Goal: Transaction & Acquisition: Obtain resource

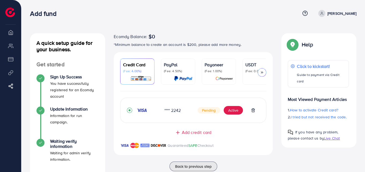
scroll to position [36, 0]
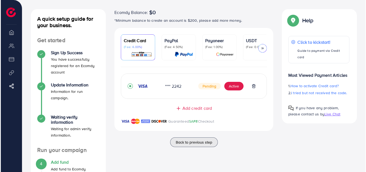
scroll to position [24, 0]
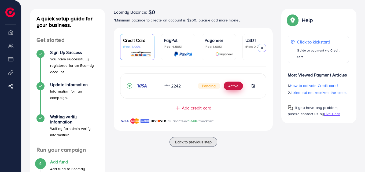
click at [236, 87] on button "Active" at bounding box center [233, 86] width 19 height 9
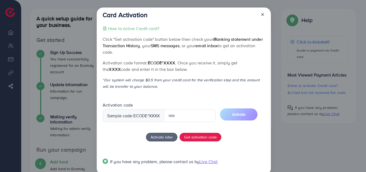
scroll to position [10, 0]
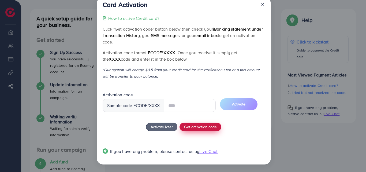
click at [200, 129] on button "Get activation code" at bounding box center [201, 127] width 42 height 9
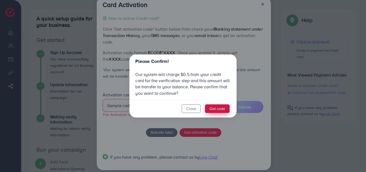
click at [219, 107] on button "Get code" at bounding box center [217, 108] width 25 height 9
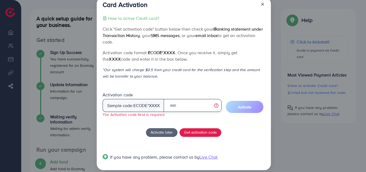
click at [187, 108] on input "text" at bounding box center [193, 105] width 58 height 13
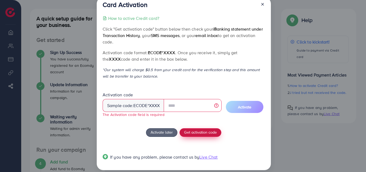
click at [195, 133] on span "Get activation code" at bounding box center [200, 132] width 33 height 6
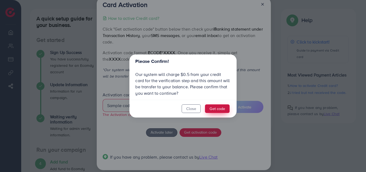
click at [215, 109] on button "Get code" at bounding box center [217, 108] width 25 height 9
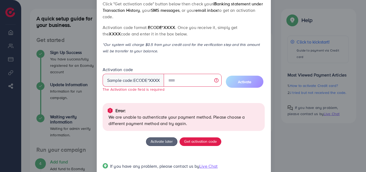
scroll to position [33, 0]
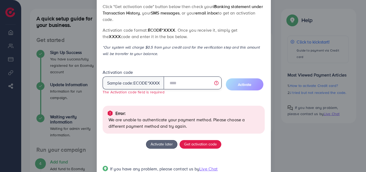
click at [187, 86] on input "text" at bounding box center [193, 82] width 58 height 13
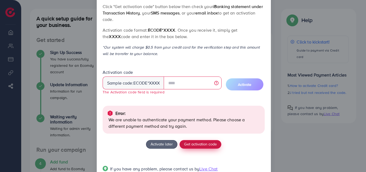
click at [199, 143] on span "Get activation code" at bounding box center [200, 144] width 33 height 6
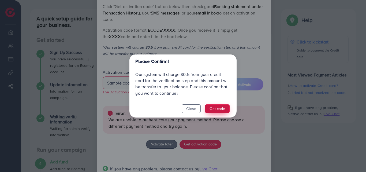
click at [208, 109] on button "Get code" at bounding box center [217, 108] width 25 height 9
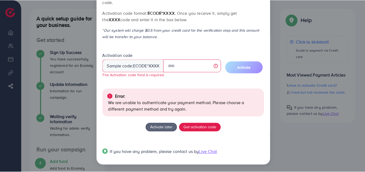
scroll to position [0, 0]
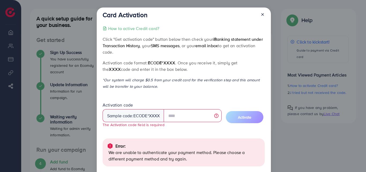
click at [261, 13] on icon at bounding box center [263, 14] width 4 height 4
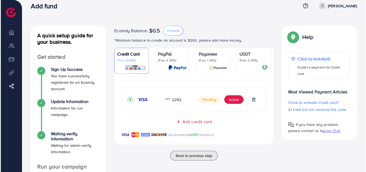
scroll to position [8, 0]
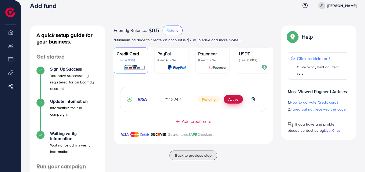
click at [230, 104] on button "Active" at bounding box center [233, 99] width 19 height 9
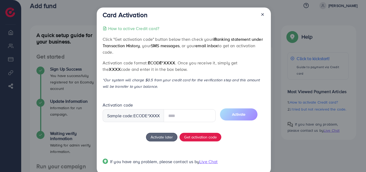
scroll to position [10, 0]
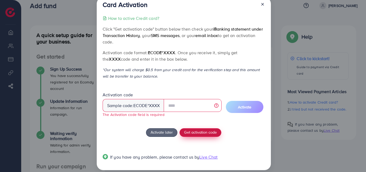
click at [196, 127] on div "How to active Credit card? Click "Get activation code" button below then check …" at bounding box center [184, 91] width 162 height 152
click at [201, 135] on span "Get activation code" at bounding box center [200, 132] width 33 height 6
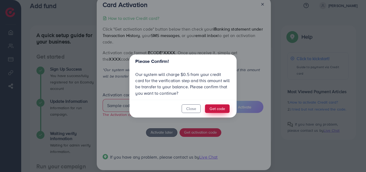
click at [218, 107] on button "Get code" at bounding box center [217, 108] width 25 height 9
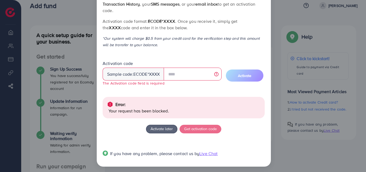
scroll to position [44, 0]
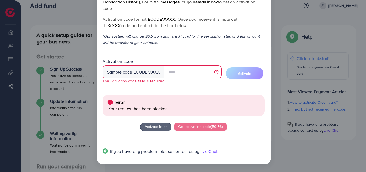
click at [186, 81] on div "Activation code Sample code: ecode *XXXX The Activation code field is required" at bounding box center [162, 71] width 119 height 26
click at [184, 78] on input "text" at bounding box center [193, 71] width 58 height 13
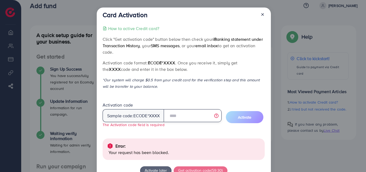
scroll to position [34, 0]
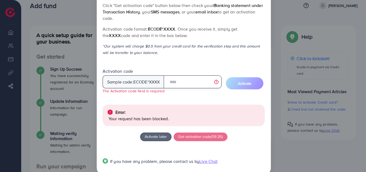
click at [188, 82] on input "text" at bounding box center [193, 81] width 58 height 13
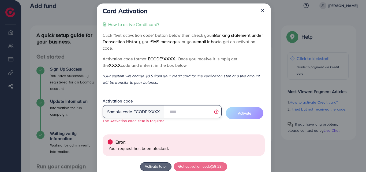
scroll to position [0, 0]
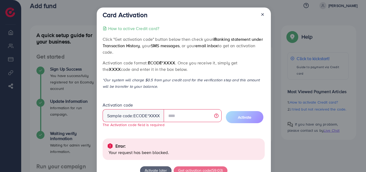
drag, startPoint x: 214, startPoint y: 39, endPoint x: 216, endPoint y: 88, distance: 48.9
click at [216, 88] on div "How to active Credit card? Click "Get activation code" button below then check …" at bounding box center [184, 114] width 162 height 179
click at [216, 88] on p "*Our system will charge $0.5 from your credit card for the verification step an…" at bounding box center [184, 83] width 162 height 13
click at [262, 13] on icon at bounding box center [263, 14] width 4 height 4
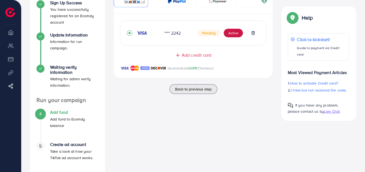
scroll to position [87, 0]
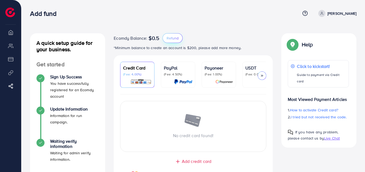
scroll to position [19, 0]
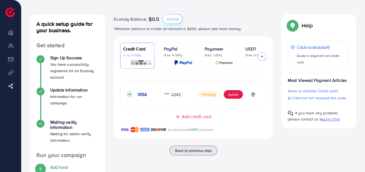
click at [174, 18] on span "Refund" at bounding box center [173, 18] width 12 height 5
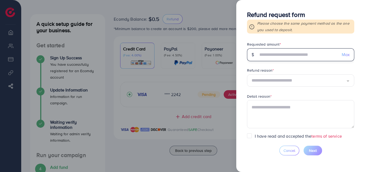
click at [286, 58] on input "text" at bounding box center [297, 54] width 79 height 13
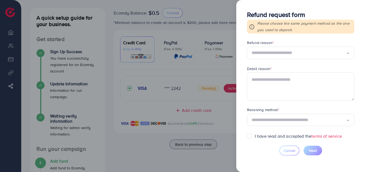
scroll to position [28, 0]
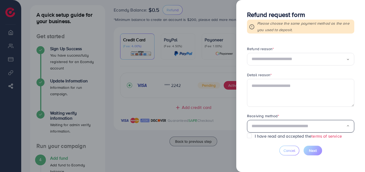
click at [274, 122] on input "Search for option" at bounding box center [299, 126] width 95 height 8
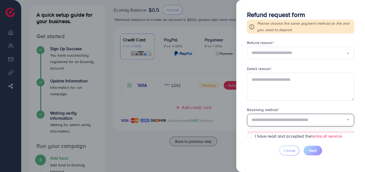
click at [284, 118] on input "Search for option" at bounding box center [299, 120] width 95 height 8
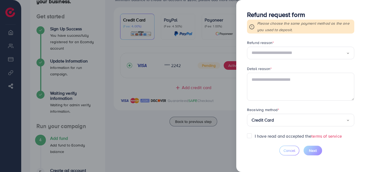
scroll to position [0, 0]
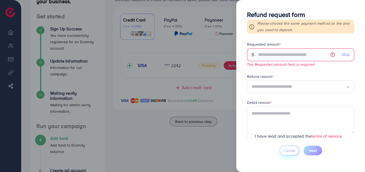
click at [288, 146] on button "Cancel" at bounding box center [290, 151] width 20 height 10
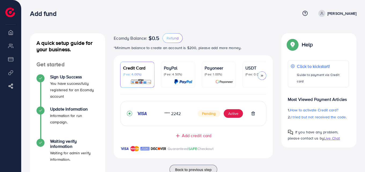
click at [264, 143] on div "Add credit card Guaranteed SAFE Checkout" at bounding box center [193, 145] width 159 height 25
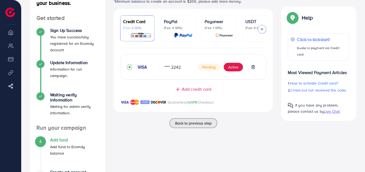
scroll to position [46, 0]
click at [201, 93] on span "Add credit card" at bounding box center [197, 89] width 30 height 6
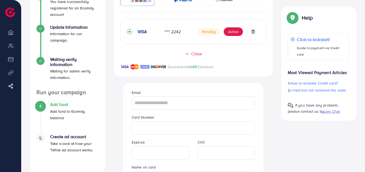
scroll to position [115, 0]
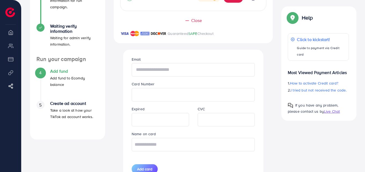
click at [165, 71] on input "text" at bounding box center [193, 69] width 123 height 13
type input "**********"
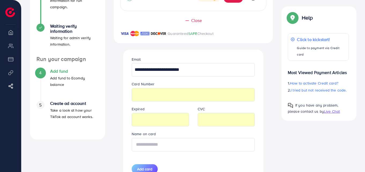
type input "**********"
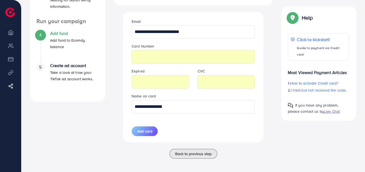
scroll to position [153, 0]
click at [147, 133] on span "Add card" at bounding box center [144, 130] width 15 height 5
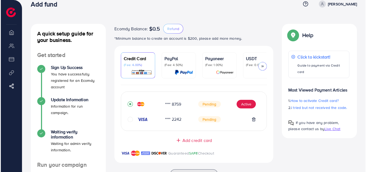
scroll to position [10, 0]
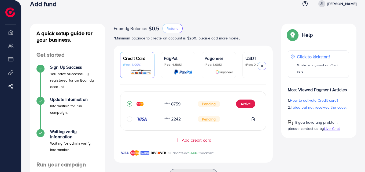
click at [130, 120] on icon "circle" at bounding box center [129, 118] width 5 height 5
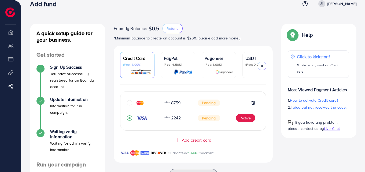
click at [129, 104] on icon "circle" at bounding box center [129, 102] width 5 height 5
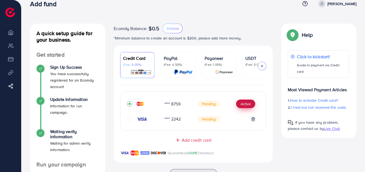
click at [249, 103] on button "Active" at bounding box center [245, 104] width 19 height 9
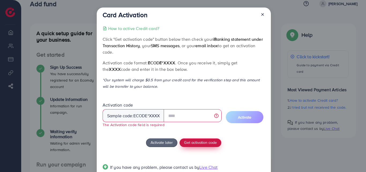
click at [198, 136] on div "How to active Credit card? Click "Get activation code" button below then check …" at bounding box center [184, 101] width 162 height 152
click at [197, 142] on span "Get activation code" at bounding box center [200, 143] width 33 height 6
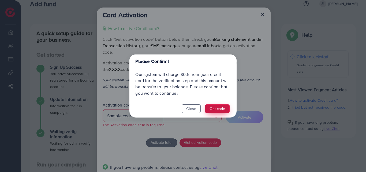
click at [212, 110] on button "Get code" at bounding box center [217, 108] width 25 height 9
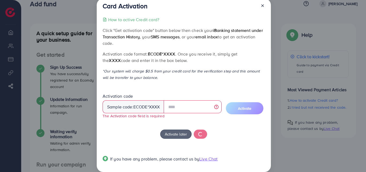
scroll to position [9, 0]
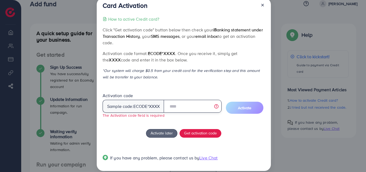
click at [180, 108] on input "text" at bounding box center [193, 106] width 58 height 13
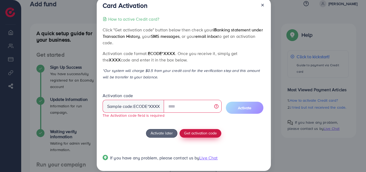
click at [196, 132] on span "Get activation code" at bounding box center [200, 133] width 33 height 6
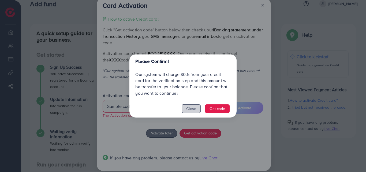
click at [191, 109] on button "Close" at bounding box center [191, 108] width 19 height 9
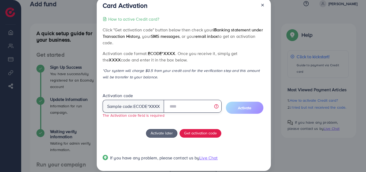
click at [188, 105] on input "text" at bounding box center [193, 106] width 58 height 13
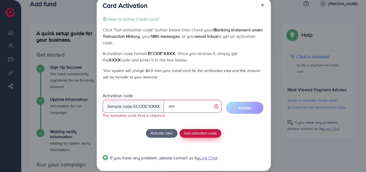
click at [199, 136] on button "Get activation code" at bounding box center [201, 133] width 42 height 9
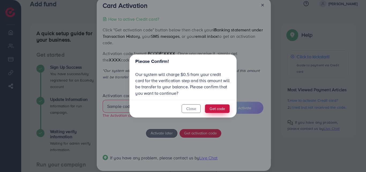
click at [207, 107] on button "Get code" at bounding box center [217, 108] width 25 height 9
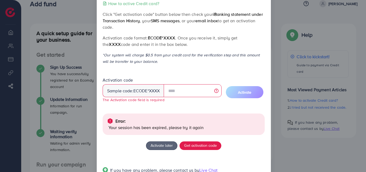
scroll to position [24, 0]
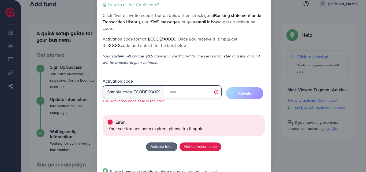
click at [189, 96] on input "text" at bounding box center [193, 91] width 58 height 13
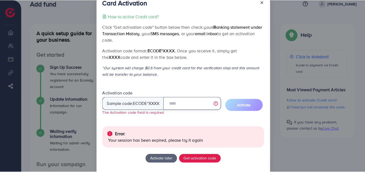
scroll to position [0, 0]
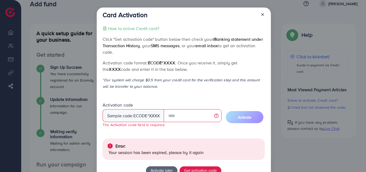
click at [263, 15] on icon at bounding box center [263, 14] width 4 height 4
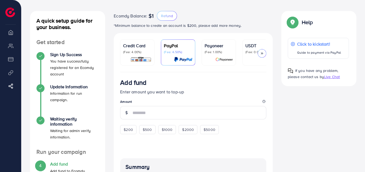
scroll to position [22, 0]
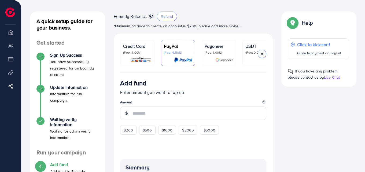
click at [137, 56] on div "Credit Card (Fee: 4.00%)" at bounding box center [137, 53] width 28 height 20
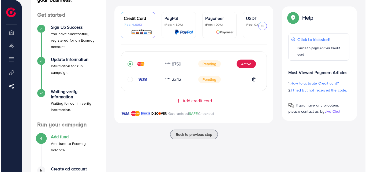
scroll to position [50, 0]
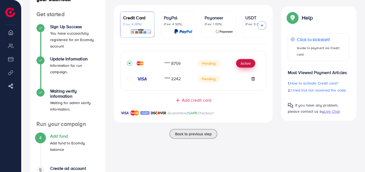
click at [243, 63] on button "Active" at bounding box center [245, 63] width 19 height 9
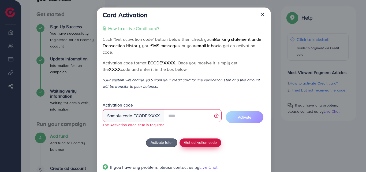
click at [195, 135] on div "How to active Credit card? Click "Get activation code" button below then check …" at bounding box center [184, 101] width 162 height 152
click at [196, 144] on span "Get activation code" at bounding box center [200, 143] width 33 height 6
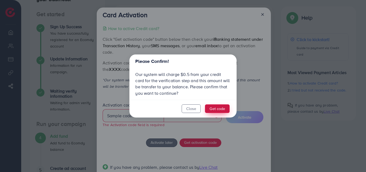
click at [214, 112] on button "Get code" at bounding box center [217, 108] width 25 height 9
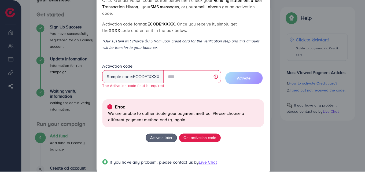
scroll to position [0, 0]
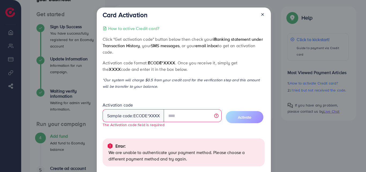
click at [262, 15] on line at bounding box center [263, 14] width 2 height 2
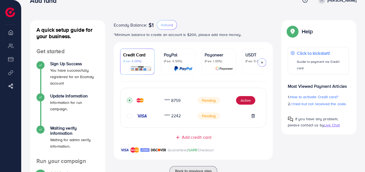
scroll to position [13, 0]
click at [252, 117] on icon at bounding box center [253, 115] width 2 height 3
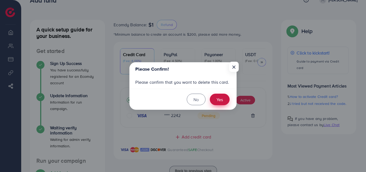
click at [217, 100] on button "Yes" at bounding box center [220, 100] width 20 height 12
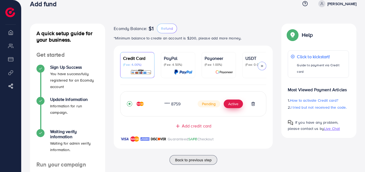
scroll to position [9, 0]
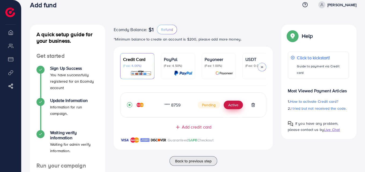
click at [233, 104] on button "Active" at bounding box center [233, 105] width 19 height 9
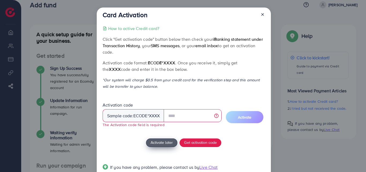
click at [168, 136] on div "How to active Credit card? Click "Get activation code" button below then check …" at bounding box center [184, 101] width 162 height 152
click at [167, 142] on span "Activate later" at bounding box center [162, 143] width 22 height 6
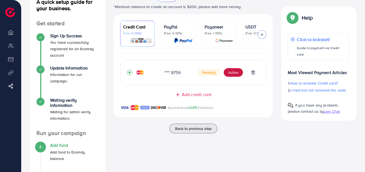
scroll to position [41, 0]
click at [228, 72] on button "Active" at bounding box center [233, 72] width 19 height 9
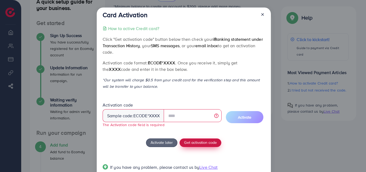
click at [198, 139] on button "Get activation code" at bounding box center [201, 142] width 42 height 9
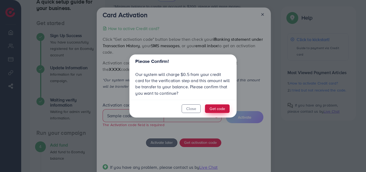
click at [218, 107] on button "Get code" at bounding box center [217, 108] width 25 height 9
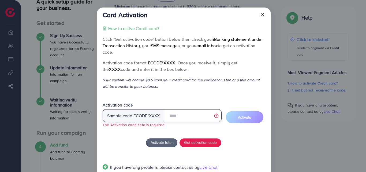
click at [194, 117] on input "text" at bounding box center [193, 115] width 58 height 13
click at [218, 117] on input "text" at bounding box center [193, 115] width 58 height 13
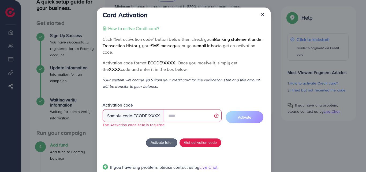
click at [129, 30] on p "How to active Credit card?" at bounding box center [133, 28] width 51 height 6
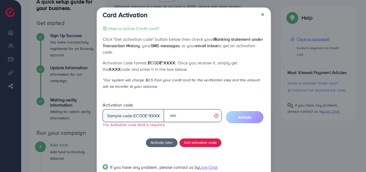
click at [181, 118] on input "text" at bounding box center [193, 115] width 58 height 13
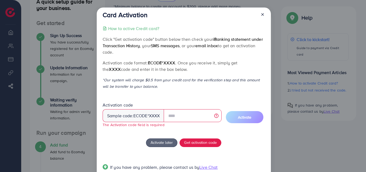
click at [262, 13] on icon at bounding box center [263, 14] width 4 height 4
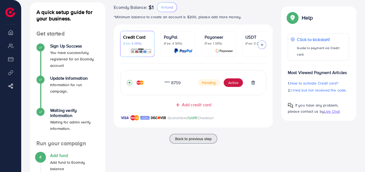
scroll to position [0, 0]
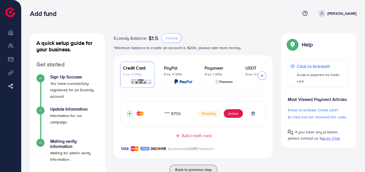
click at [265, 76] on div at bounding box center [262, 75] width 9 height 9
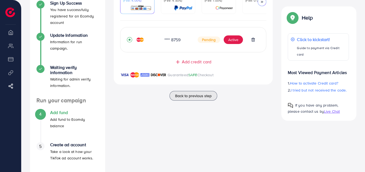
scroll to position [74, 0]
click at [41, 112] on span "4" at bounding box center [40, 114] width 2 height 6
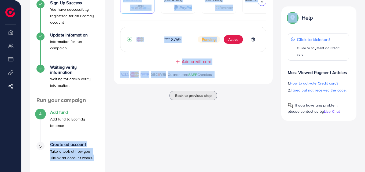
drag, startPoint x: 39, startPoint y: 146, endPoint x: 171, endPoint y: 121, distance: 134.0
click at [171, 121] on div "A quick setup guide for your business. Get started Sign Up Success You have suc…" at bounding box center [193, 69] width 335 height 221
click at [171, 121] on div "Ecomdy Balance: $1.5 Refund *Minimum balance to create an account is $200, plea…" at bounding box center [193, 69] width 168 height 221
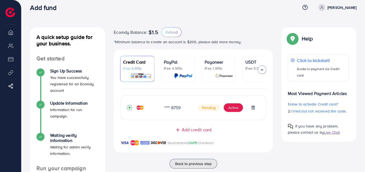
scroll to position [39, 0]
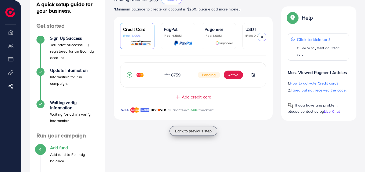
click at [189, 135] on button "Back to previous step" at bounding box center [194, 131] width 48 height 10
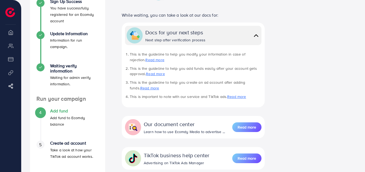
scroll to position [115, 0]
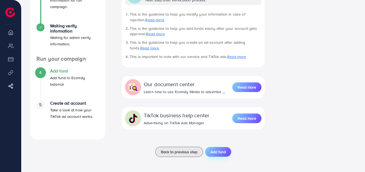
click at [215, 150] on span "Add fund" at bounding box center [218, 151] width 15 height 5
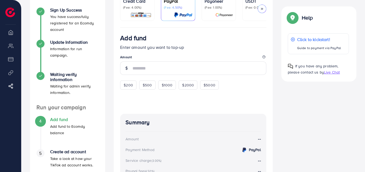
scroll to position [65, 0]
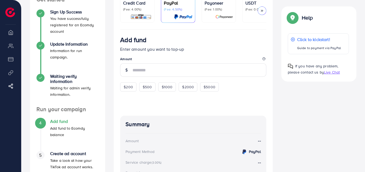
click at [150, 10] on p "(Fee: 4.00%)" at bounding box center [137, 9] width 28 height 4
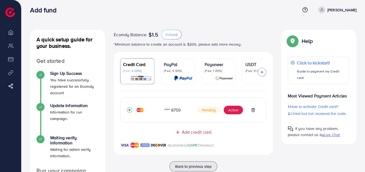
scroll to position [3, 0]
click at [310, 71] on p "Guide to payment via Credit card" at bounding box center [321, 74] width 49 height 13
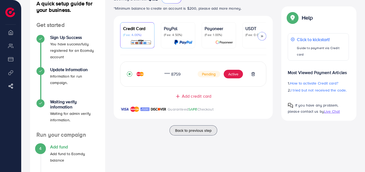
scroll to position [40, 0]
click at [316, 87] on span "I tried but not received the code." at bounding box center [319, 89] width 56 height 5
click at [234, 77] on button "Active" at bounding box center [233, 73] width 19 height 9
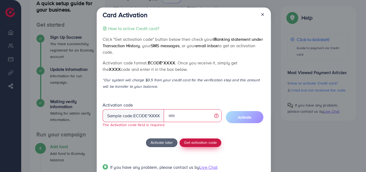
click at [203, 135] on div "How to active Credit card? Click "Get activation code" button below then check …" at bounding box center [184, 101] width 162 height 152
click at [201, 141] on span "Get activation code" at bounding box center [200, 143] width 33 height 6
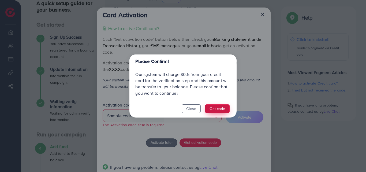
click at [214, 104] on button "Get code" at bounding box center [217, 108] width 25 height 9
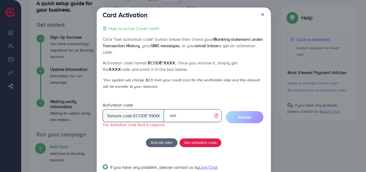
click at [179, 116] on input "text" at bounding box center [193, 115] width 58 height 13
type input "*"
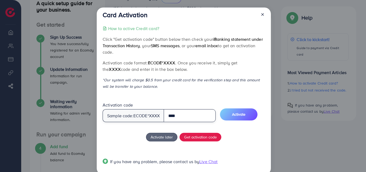
type input "****"
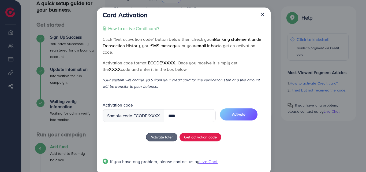
click at [213, 96] on div "How to active Credit card? Click "Get activation code" button below then check …" at bounding box center [184, 98] width 162 height 146
click at [237, 112] on button "Activate" at bounding box center [239, 114] width 38 height 12
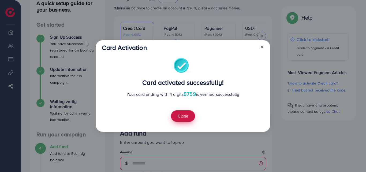
click at [180, 117] on button "Close" at bounding box center [183, 116] width 24 height 12
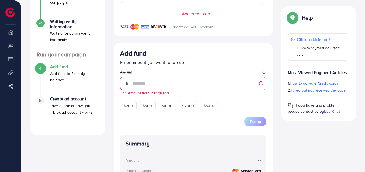
scroll to position [119, 0]
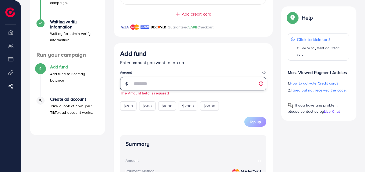
click at [160, 85] on input "number" at bounding box center [200, 83] width 134 height 13
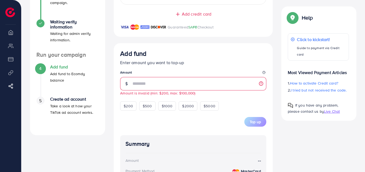
click at [200, 71] on div "Add fund Enter amount you want to top-up Amount ** Amount is invalid (min: $200…" at bounding box center [193, 80] width 146 height 61
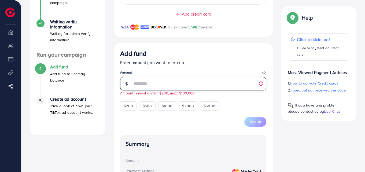
click at [145, 83] on input "**" at bounding box center [200, 83] width 134 height 13
type input "*"
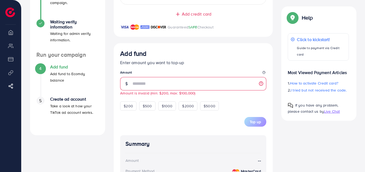
click at [213, 64] on p "Enter amount you want to top-up" at bounding box center [193, 62] width 146 height 6
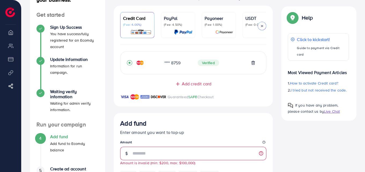
scroll to position [49, 0]
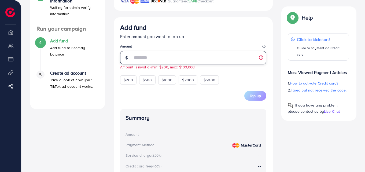
click at [166, 61] on input "**" at bounding box center [200, 57] width 134 height 13
type input "*"
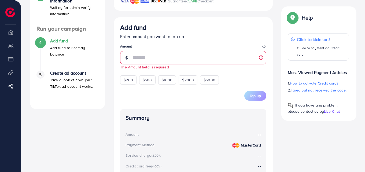
click at [239, 32] on div "Add fund" at bounding box center [193, 29] width 146 height 10
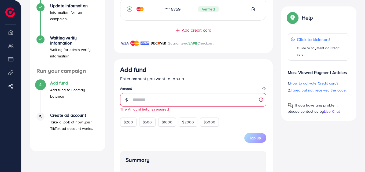
scroll to position [103, 0]
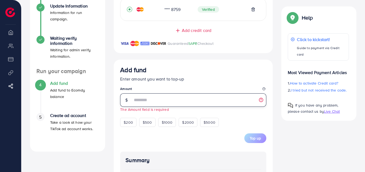
click at [151, 99] on input "number" at bounding box center [200, 99] width 134 height 13
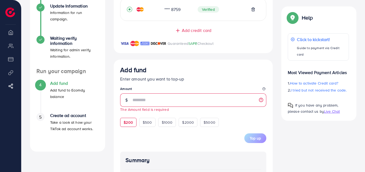
click at [133, 123] on span "$200" at bounding box center [128, 122] width 9 height 5
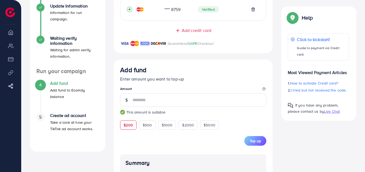
click at [203, 85] on div "Add fund Enter amount you want to top-up Amount *** This amount is suitable $20…" at bounding box center [193, 98] width 146 height 64
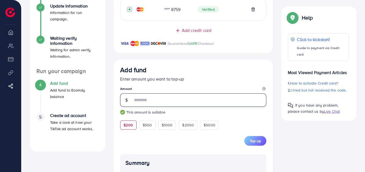
click at [139, 101] on input "***" at bounding box center [200, 99] width 134 height 13
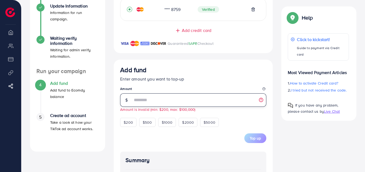
type input "*"
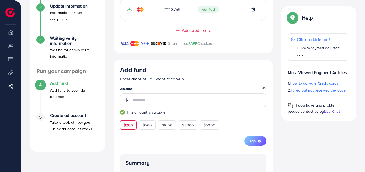
click at [203, 84] on div "Add fund Enter amount you want to top-up Amount *** This amount is suitable $20…" at bounding box center [193, 98] width 146 height 64
click at [250, 141] on span "Top up" at bounding box center [255, 140] width 11 height 5
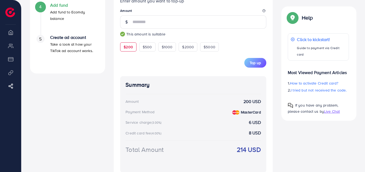
scroll to position [181, 0]
click at [160, 124] on small "(3.00%)" at bounding box center [157, 123] width 10 height 4
click at [160, 136] on small "(4.00%)" at bounding box center [156, 133] width 10 height 4
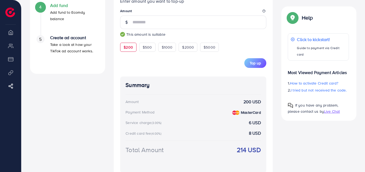
click at [170, 123] on div "Service charge (3.00%) 6 USD" at bounding box center [193, 123] width 135 height 6
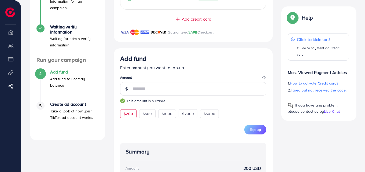
scroll to position [114, 0]
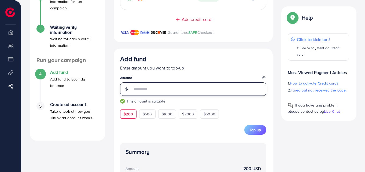
click at [140, 90] on input "***" at bounding box center [200, 88] width 134 height 13
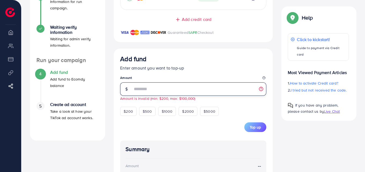
type input "*"
type input "**"
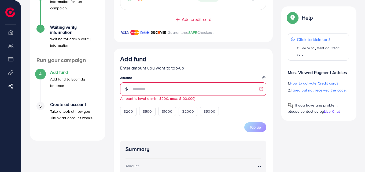
click at [244, 123] on form "Add fund Enter amount you want to top-up Amount ** Amount is invalid (min: $200…" at bounding box center [193, 93] width 146 height 77
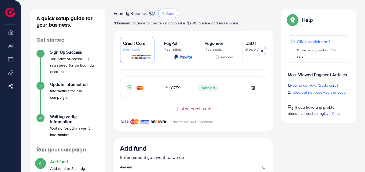
scroll to position [0, 0]
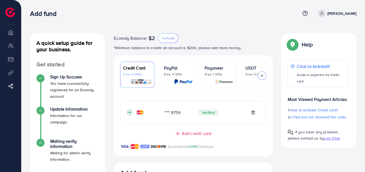
click at [264, 76] on icon at bounding box center [262, 76] width 4 height 4
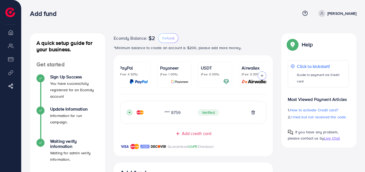
click at [264, 76] on icon at bounding box center [262, 76] width 4 height 4
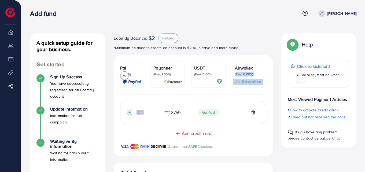
click at [264, 76] on link "Airwallex (Fee: 0.00%)" at bounding box center [249, 75] width 34 height 26
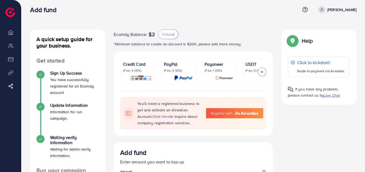
click at [145, 74] on div "Credit Card (Fee: 4.00%)" at bounding box center [137, 71] width 28 height 20
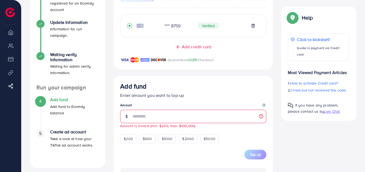
scroll to position [89, 0]
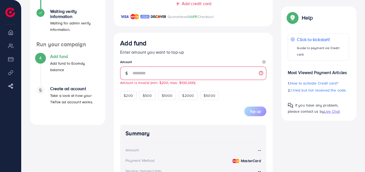
scroll to position [140, 0]
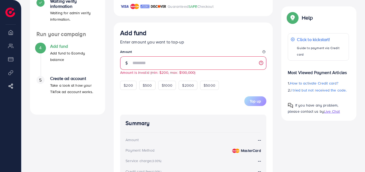
click at [267, 76] on div "Add fund Enter amount you want to top-up Amount ** Amount is invalid (min: $200…" at bounding box center [193, 137] width 159 height 229
drag, startPoint x: 170, startPoint y: 67, endPoint x: 96, endPoint y: 76, distance: 74.6
click at [96, 76] on div "A quick setup guide for your business. Get started Sign Up Success You have suc…" at bounding box center [193, 80] width 335 height 375
click at [236, 86] on div "Add fund Enter amount you want to top-up Amount The Amount field is required $2…" at bounding box center [193, 59] width 146 height 61
click at [271, 46] on div "Available limit: $100,000" at bounding box center [263, 45] width 47 height 9
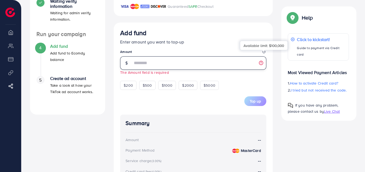
click at [170, 68] on input "number" at bounding box center [200, 62] width 134 height 13
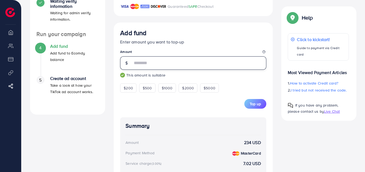
type input "***"
click at [233, 95] on form "Add fund Enter amount you want to top-up Amount *** This amount is suitable $20…" at bounding box center [193, 69] width 146 height 80
drag, startPoint x: 151, startPoint y: 64, endPoint x: 125, endPoint y: 65, distance: 25.5
click at [125, 65] on div "***" at bounding box center [193, 62] width 146 height 13
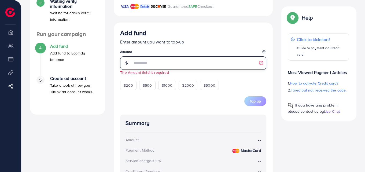
type input "*"
type input "**"
click at [205, 43] on p "Enter amount you want to top-up" at bounding box center [193, 42] width 146 height 6
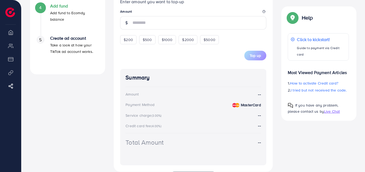
scroll to position [177, 0]
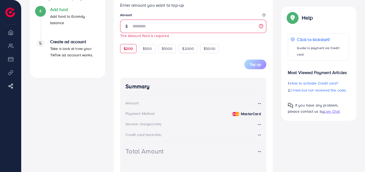
click at [129, 45] on div "$200 $500 $1000 $2000 $5000" at bounding box center [175, 48] width 110 height 10
click at [132, 48] on span "$200" at bounding box center [128, 48] width 9 height 5
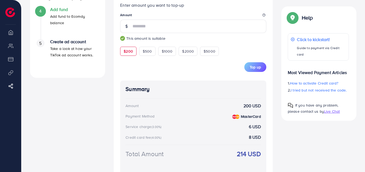
click at [184, 67] on div "Top up" at bounding box center [193, 67] width 146 height 10
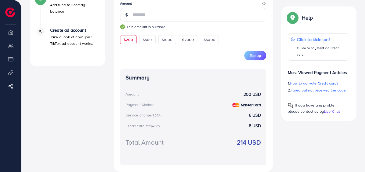
scroll to position [189, 0]
click at [146, 42] on span "$500" at bounding box center [147, 39] width 9 height 5
click at [126, 39] on span "$200" at bounding box center [128, 39] width 9 height 5
click at [163, 57] on div "Top up" at bounding box center [193, 55] width 146 height 10
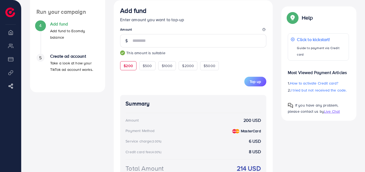
scroll to position [179, 0]
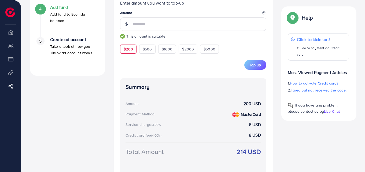
click at [42, 42] on div "5" at bounding box center [40, 41] width 8 height 8
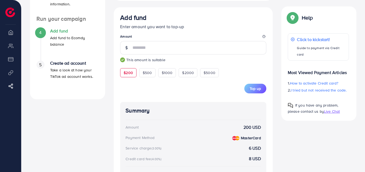
scroll to position [155, 0]
click at [169, 99] on div "Add fund Enter amount you want to top-up Amount *** This amount is suitable $20…" at bounding box center [193, 106] width 146 height 185
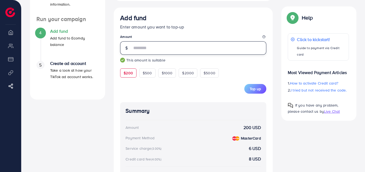
drag, startPoint x: 143, startPoint y: 52, endPoint x: 120, endPoint y: 54, distance: 22.6
click at [120, 54] on div "***" at bounding box center [193, 47] width 146 height 13
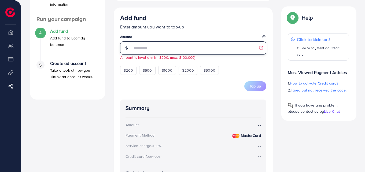
type input "**"
click at [225, 38] on legend "Amount" at bounding box center [193, 37] width 146 height 7
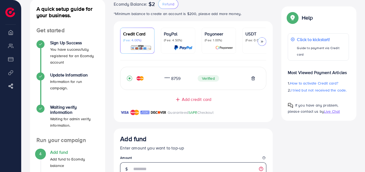
scroll to position [0, 0]
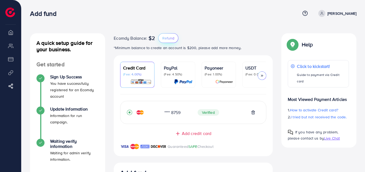
click at [171, 39] on span "Refund" at bounding box center [168, 37] width 12 height 5
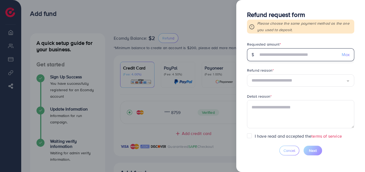
click at [291, 52] on input "text" at bounding box center [297, 54] width 79 height 13
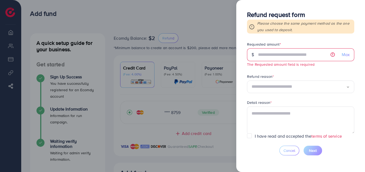
click at [346, 54] on span "Max" at bounding box center [346, 55] width 8 height 6
type input "*"
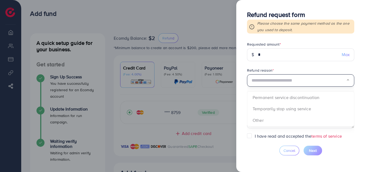
click at [298, 79] on input "Search for option" at bounding box center [299, 80] width 95 height 8
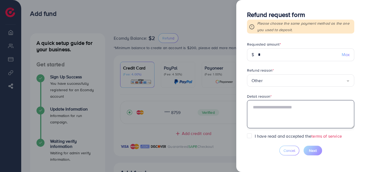
click at [299, 107] on textarea at bounding box center [300, 114] width 107 height 28
click at [335, 101] on textarea "**********" at bounding box center [300, 114] width 107 height 28
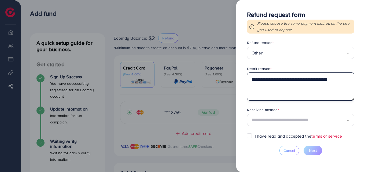
type textarea "**********"
click at [278, 116] on input "Search for option" at bounding box center [299, 120] width 95 height 8
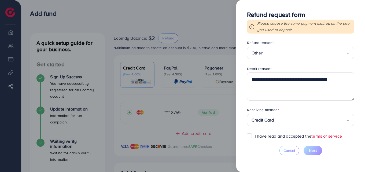
click at [255, 134] on label "I have read and accepted the terms of service" at bounding box center [298, 136] width 87 height 6
click at [312, 152] on span "Next" at bounding box center [313, 150] width 8 height 5
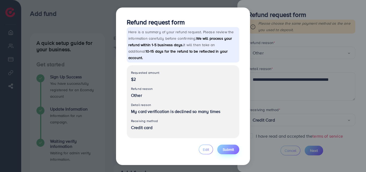
click at [224, 147] on span "Submit" at bounding box center [228, 149] width 11 height 5
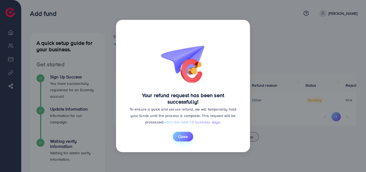
click at [186, 136] on span "Close" at bounding box center [183, 136] width 10 height 5
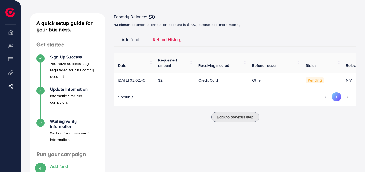
scroll to position [20, 0]
drag, startPoint x: 227, startPoint y: 95, endPoint x: 258, endPoint y: 92, distance: 31.3
click at [258, 92] on div "Date Requested amount Receiving method Refund reason Status Reject reason 04/10…" at bounding box center [235, 79] width 243 height 53
click at [263, 98] on div "1 result(s) 1" at bounding box center [235, 98] width 243 height 13
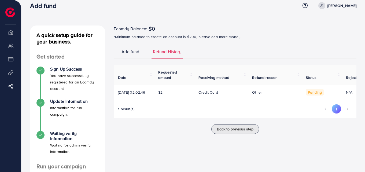
scroll to position [8, 0]
click at [133, 50] on span "Add fund" at bounding box center [131, 52] width 18 height 6
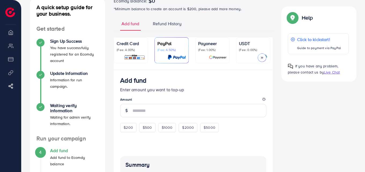
scroll to position [39, 0]
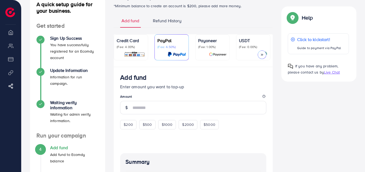
click at [169, 21] on span "Refund History" at bounding box center [167, 21] width 29 height 6
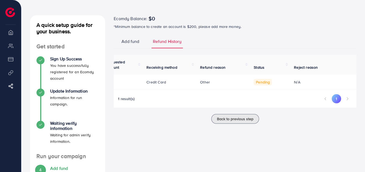
scroll to position [0, 66]
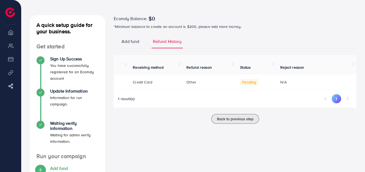
click at [281, 85] on span "N/A" at bounding box center [283, 81] width 6 height 5
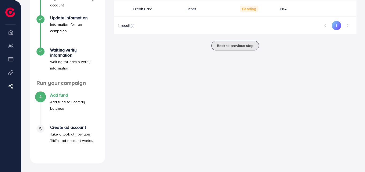
scroll to position [0, 0]
